Goal: Task Accomplishment & Management: Complete application form

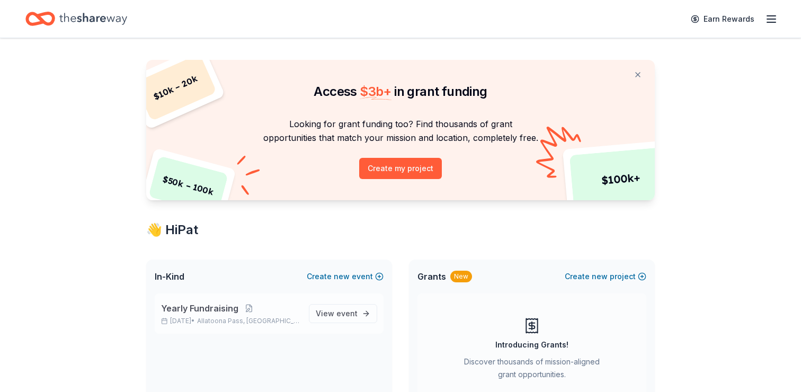
scroll to position [15, 0]
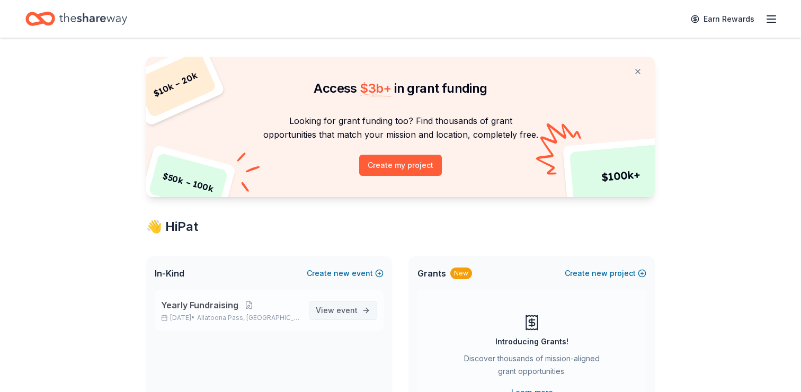
click at [328, 311] on span "View event" at bounding box center [337, 310] width 42 height 13
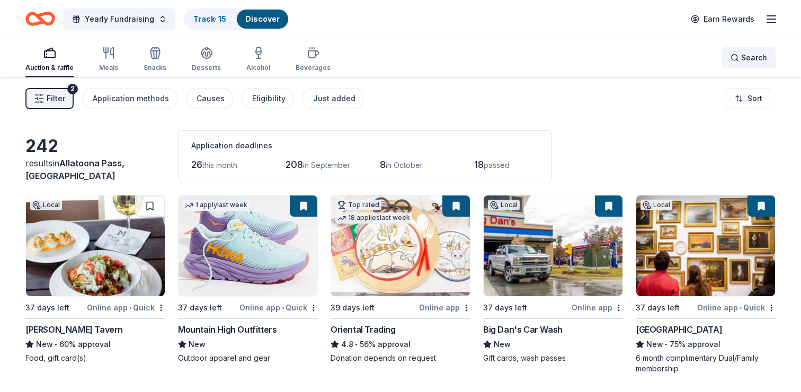
click at [742, 61] on span "Search" at bounding box center [754, 57] width 26 height 13
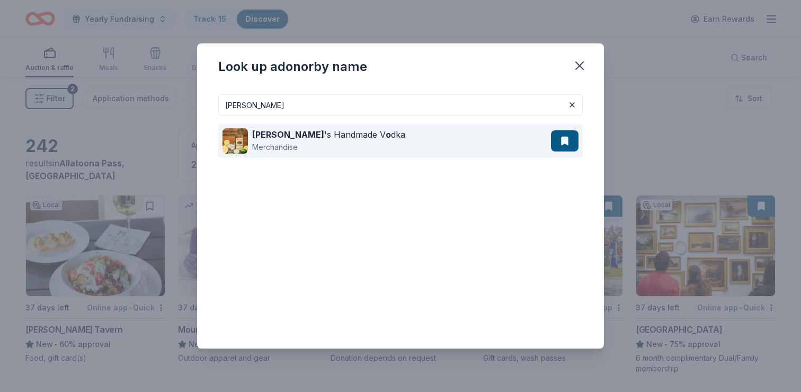
type input "tito"
click at [299, 142] on div "Merchandise" at bounding box center [328, 147] width 153 height 13
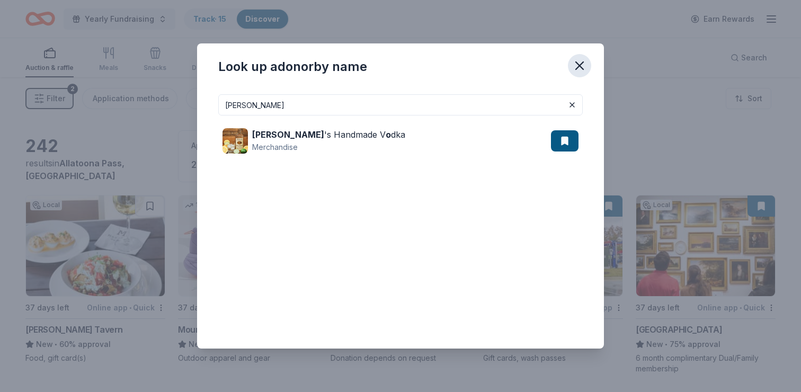
click at [580, 63] on icon "button" at bounding box center [579, 65] width 15 height 15
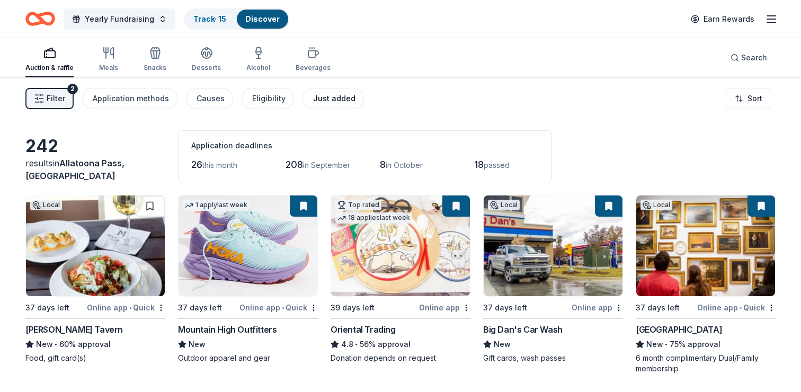
click at [316, 100] on div "Just added" at bounding box center [334, 98] width 42 height 13
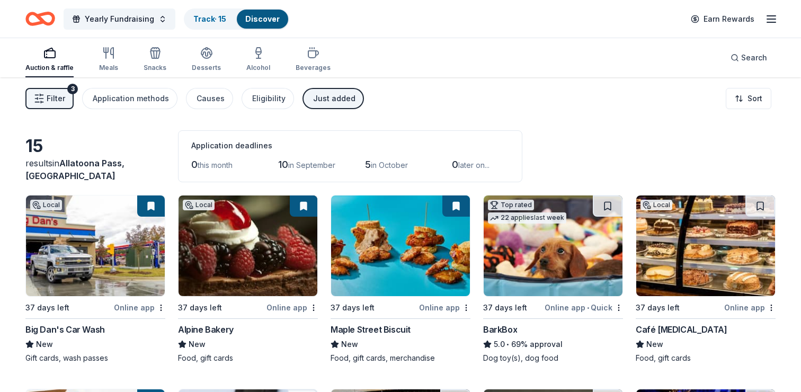
click at [329, 101] on div "Just added" at bounding box center [334, 98] width 42 height 13
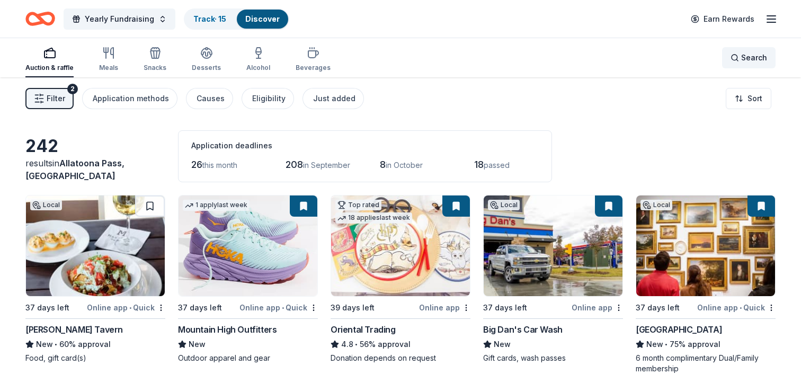
click at [735, 56] on div "Search" at bounding box center [748, 57] width 37 height 13
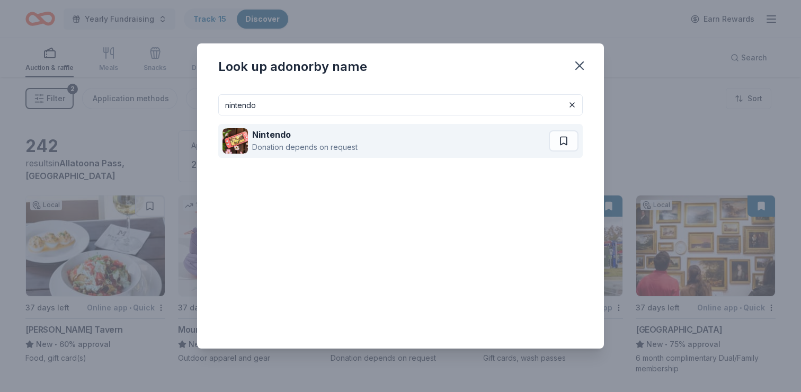
type input "nintendo"
click at [313, 144] on div "Donation depends on request" at bounding box center [304, 147] width 105 height 13
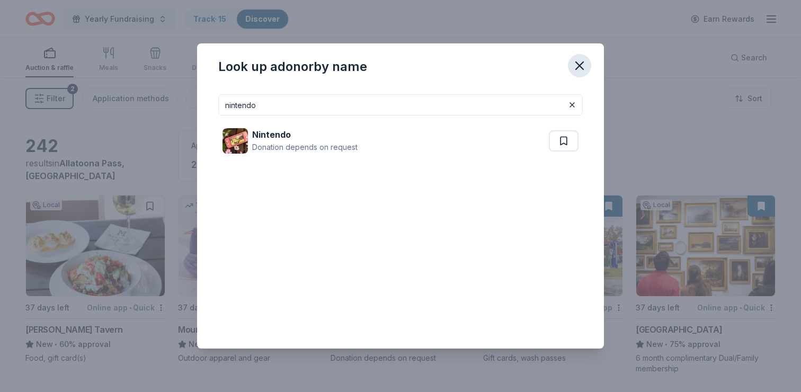
click at [585, 65] on icon "button" at bounding box center [579, 65] width 15 height 15
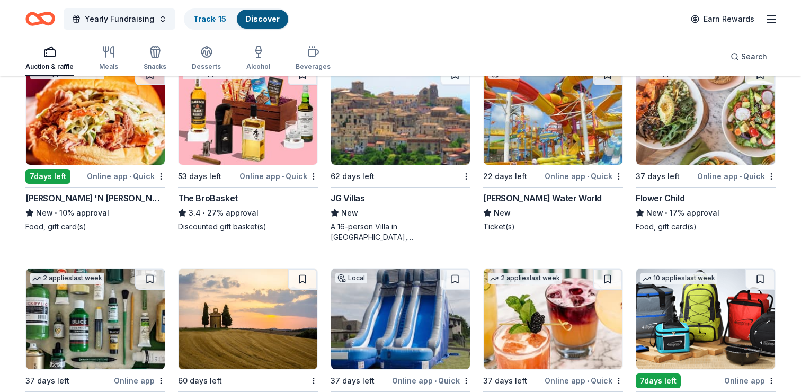
scroll to position [1924, 0]
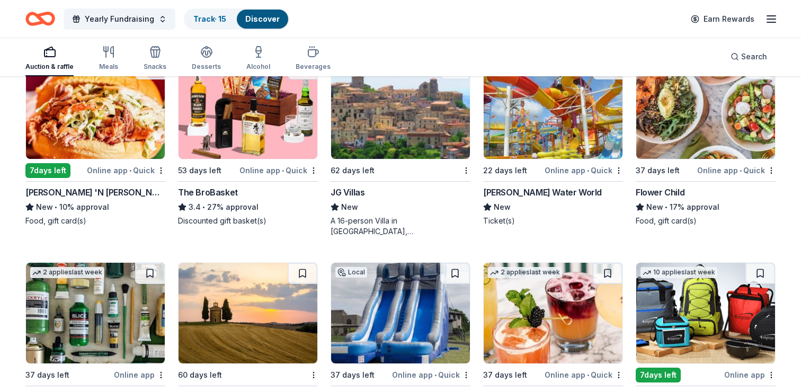
click at [81, 188] on div "Jim 'N Nick's BBQ Restaurant" at bounding box center [95, 192] width 140 height 13
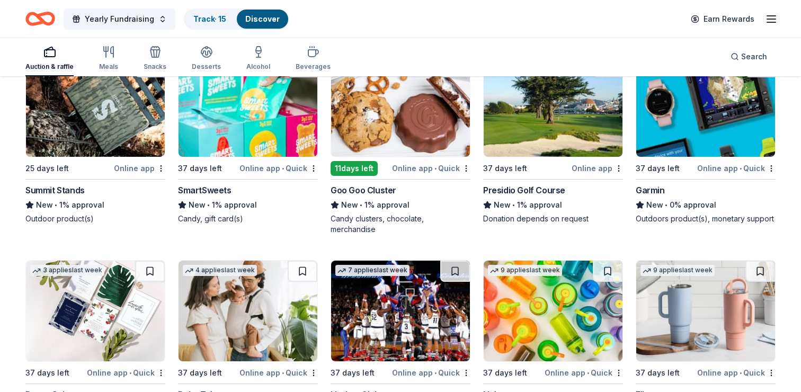
scroll to position [8388, 0]
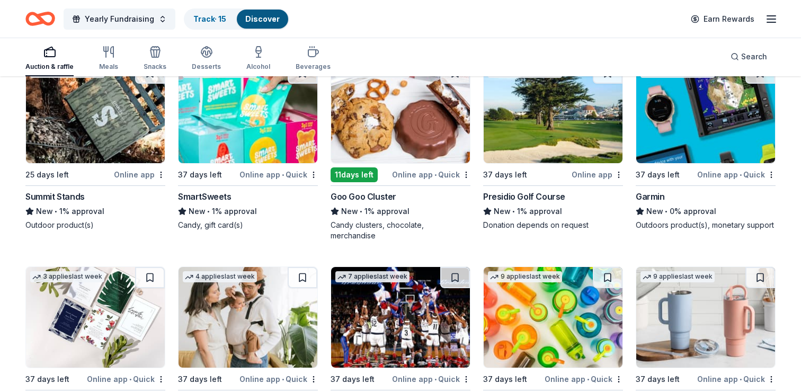
click at [701, 167] on div "7 applies last week 37 days left Online app • Quick Garmin New • 0% approval Ou…" at bounding box center [706, 146] width 140 height 168
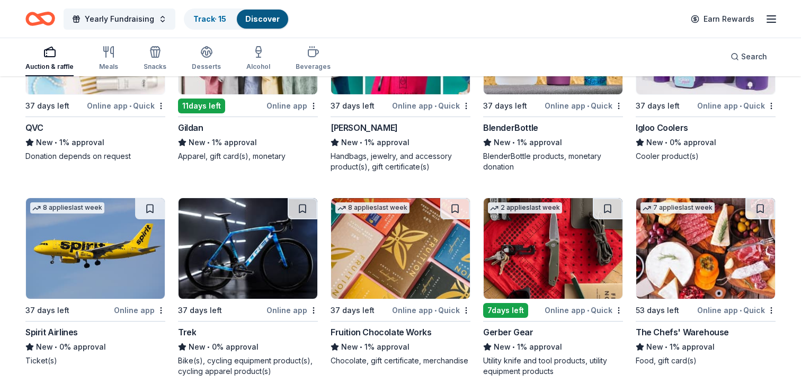
scroll to position [7967, 0]
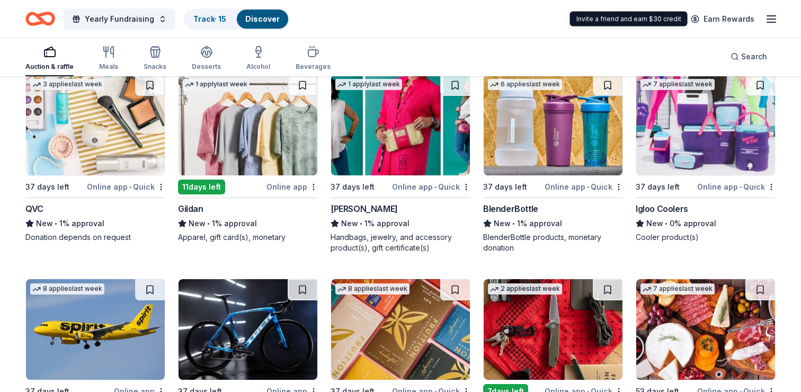
click at [766, 20] on icon "button" at bounding box center [771, 19] width 13 height 13
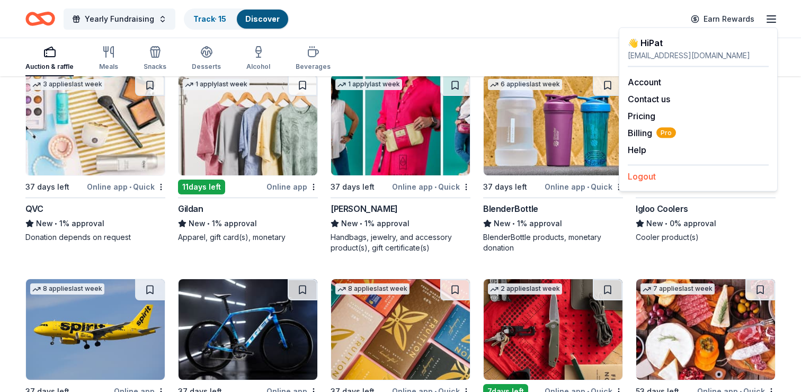
click at [644, 171] on button "Logout" at bounding box center [642, 176] width 28 height 13
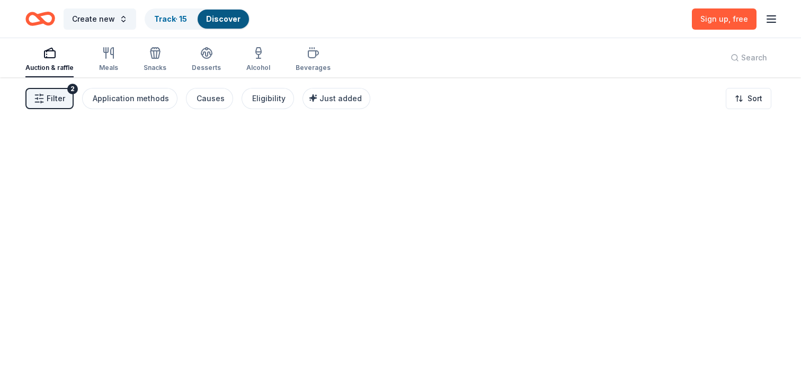
scroll to position [0, 0]
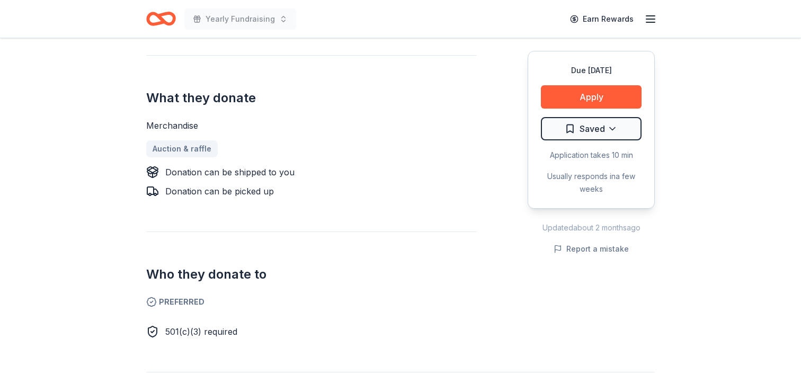
scroll to position [397, 0]
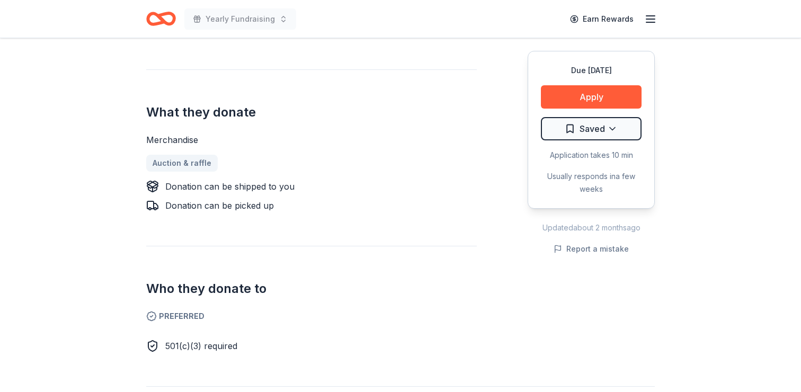
click at [150, 280] on h2 "Who they donate to" at bounding box center [311, 288] width 331 height 17
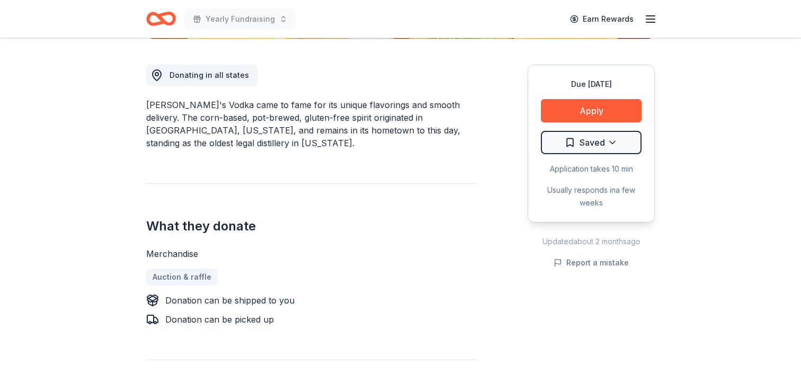
scroll to position [274, 0]
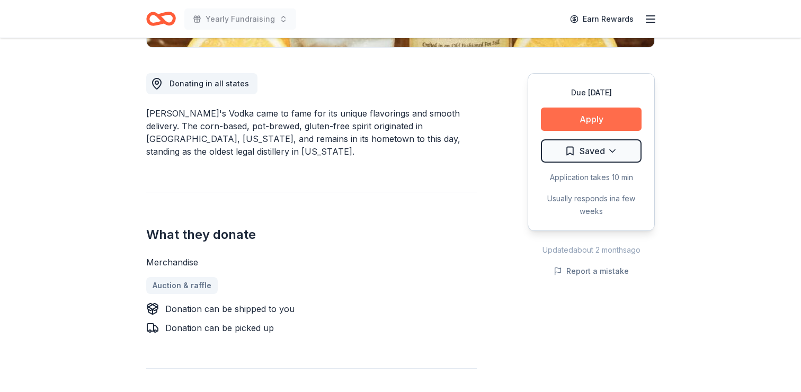
click at [584, 120] on button "Apply" at bounding box center [591, 119] width 101 height 23
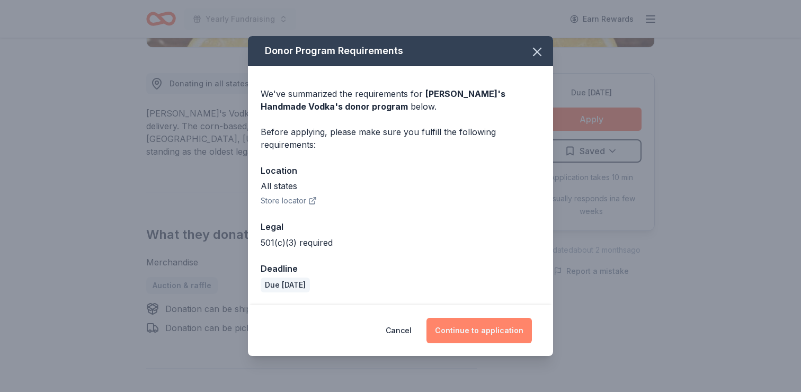
click at [470, 333] on button "Continue to application" at bounding box center [478, 330] width 105 height 25
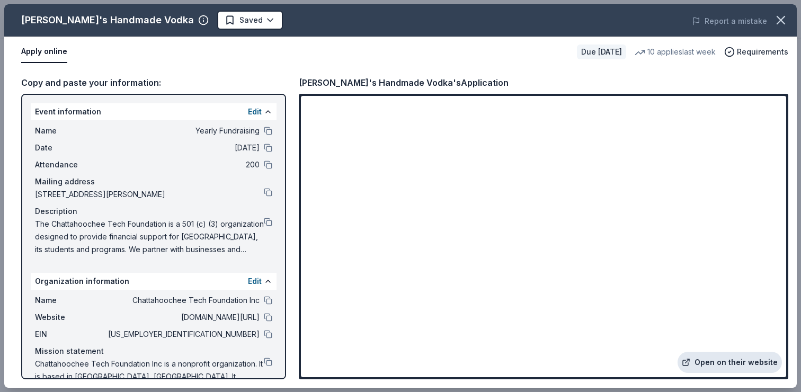
click at [726, 360] on link "Open on their website" at bounding box center [729, 362] width 104 height 21
click at [267, 298] on button at bounding box center [268, 300] width 8 height 8
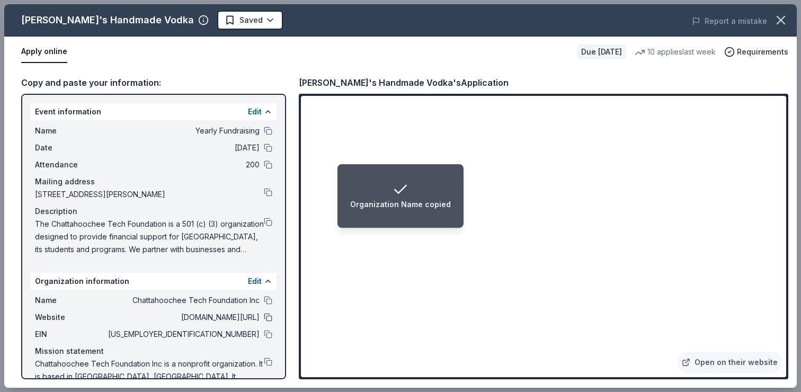
click at [265, 317] on button at bounding box center [268, 317] width 8 height 8
click at [267, 192] on button at bounding box center [268, 192] width 8 height 8
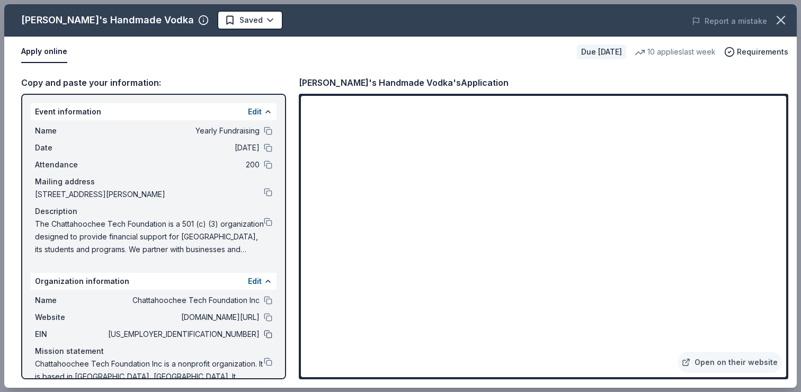
click at [267, 335] on button at bounding box center [268, 334] width 8 height 8
click at [267, 336] on button at bounding box center [268, 334] width 8 height 8
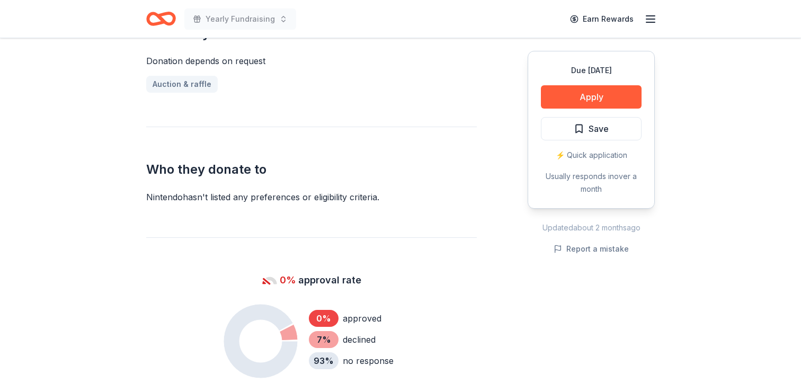
scroll to position [451, 0]
drag, startPoint x: 255, startPoint y: 278, endPoint x: 361, endPoint y: 275, distance: 106.0
click at [361, 275] on div "0% approval rate" at bounding box center [311, 279] width 331 height 17
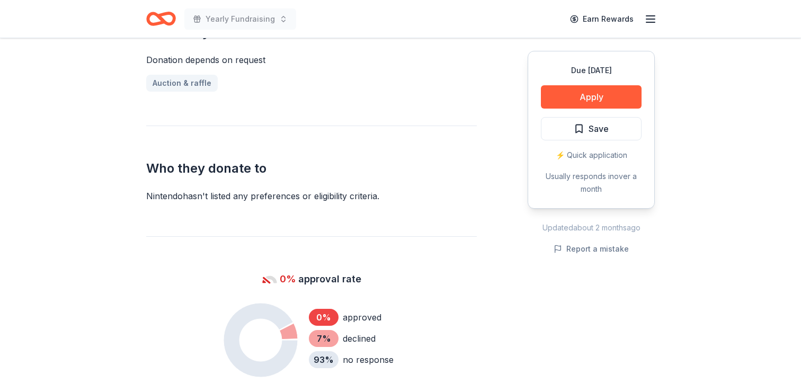
click at [361, 275] on div "0% approval rate" at bounding box center [311, 279] width 331 height 17
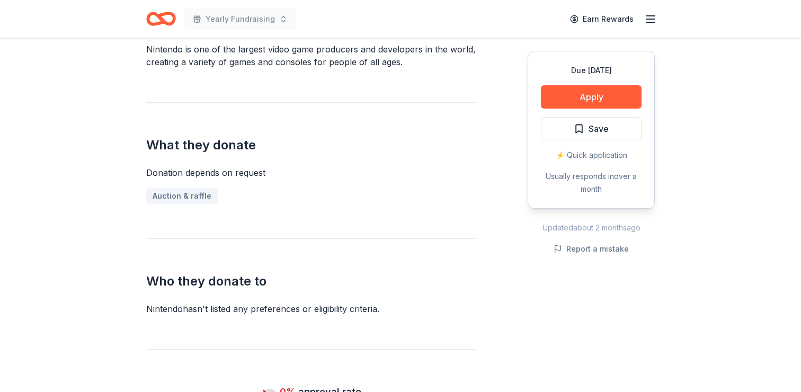
scroll to position [335, 0]
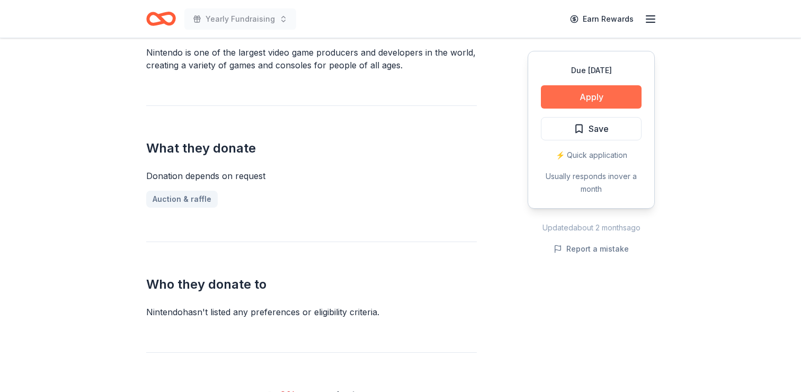
click at [599, 98] on button "Apply" at bounding box center [591, 96] width 101 height 23
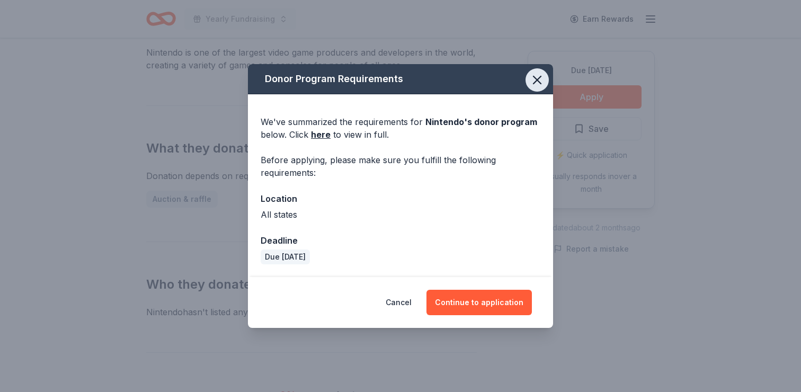
click at [538, 81] on icon "button" at bounding box center [536, 79] width 7 height 7
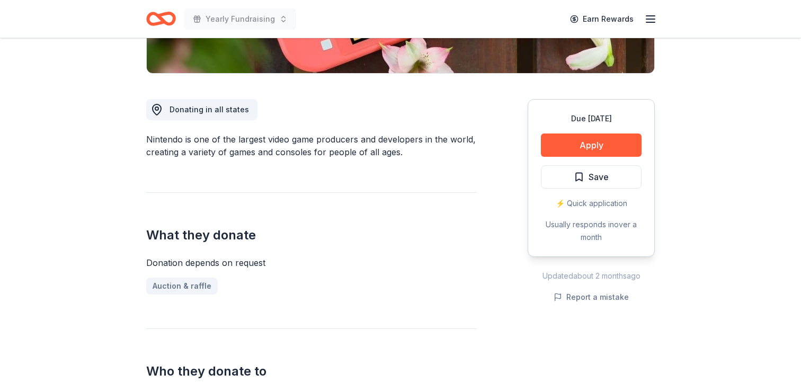
scroll to position [249, 0]
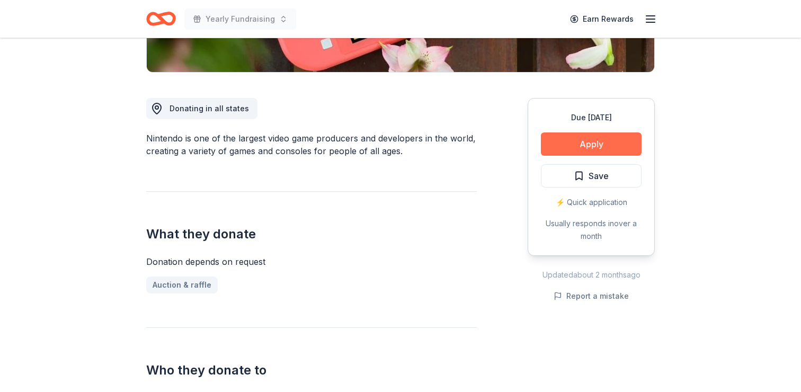
click at [594, 145] on button "Apply" at bounding box center [591, 143] width 101 height 23
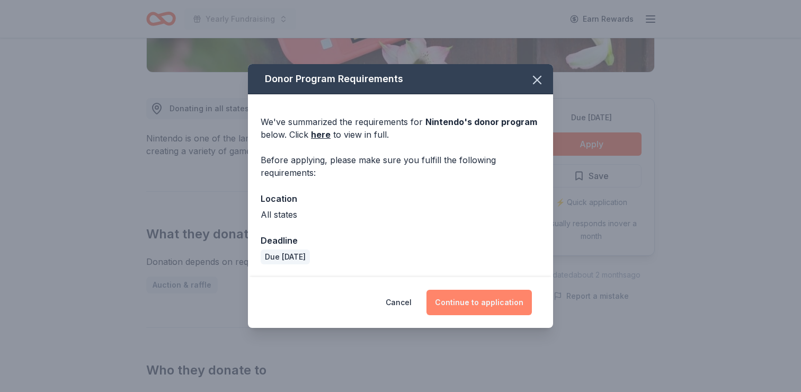
click at [481, 303] on button "Continue to application" at bounding box center [478, 302] width 105 height 25
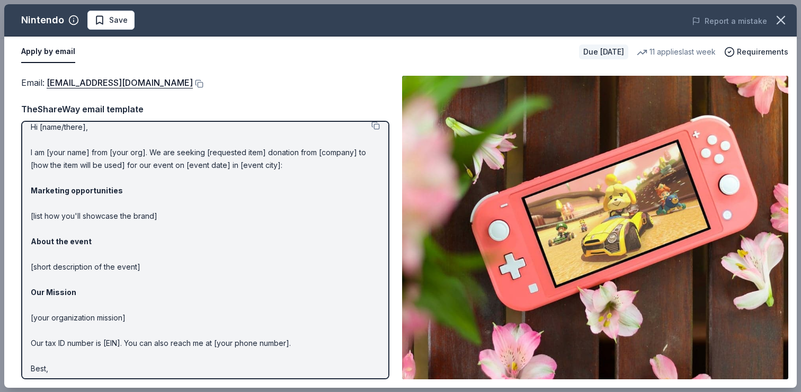
scroll to position [0, 0]
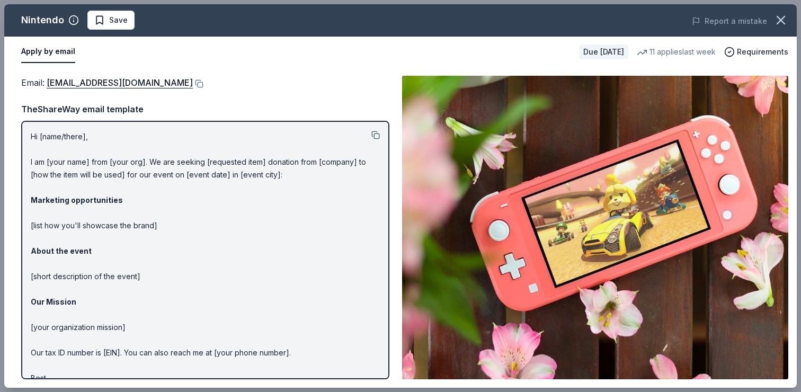
click at [376, 133] on button at bounding box center [375, 135] width 8 height 8
click at [186, 85] on link "charitablecontributionrequest@noa.nintendo.com" at bounding box center [120, 83] width 146 height 14
click at [203, 83] on button at bounding box center [198, 83] width 11 height 8
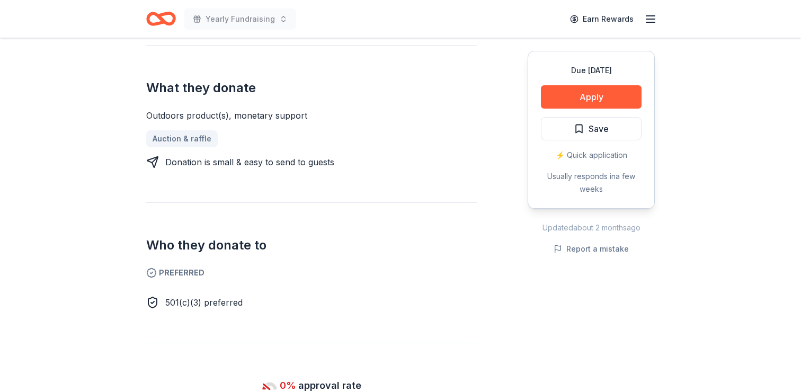
scroll to position [396, 0]
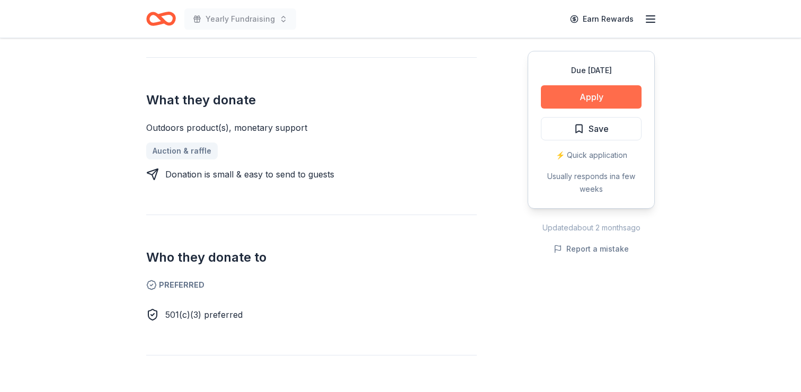
click at [589, 98] on button "Apply" at bounding box center [591, 96] width 101 height 23
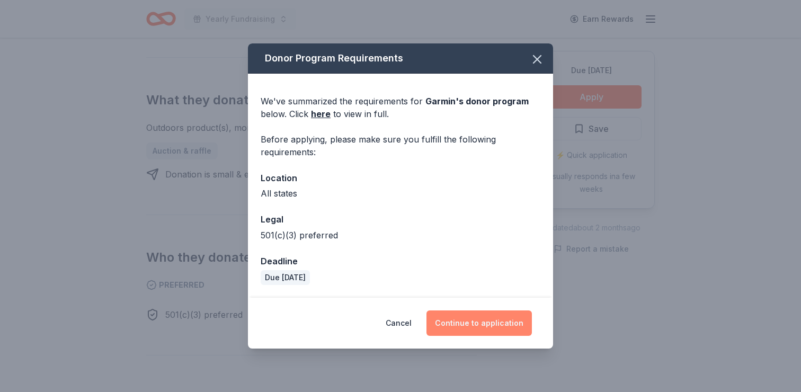
click at [479, 324] on button "Continue to application" at bounding box center [478, 322] width 105 height 25
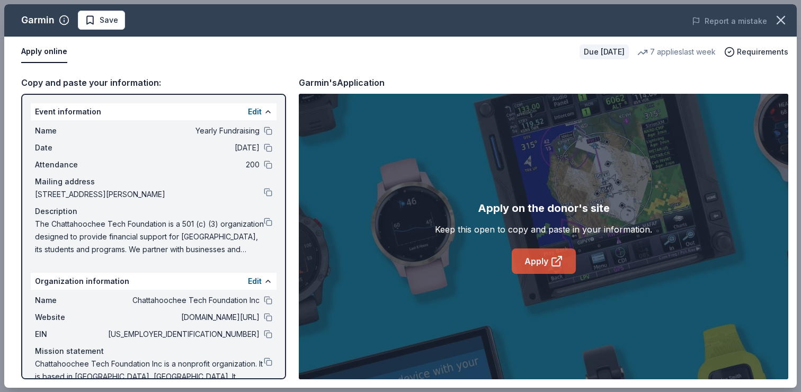
click at [538, 265] on link "Apply" at bounding box center [544, 260] width 64 height 25
click at [264, 300] on button at bounding box center [268, 300] width 8 height 8
click at [268, 193] on button at bounding box center [268, 192] width 8 height 8
